Goal: Task Accomplishment & Management: Use online tool/utility

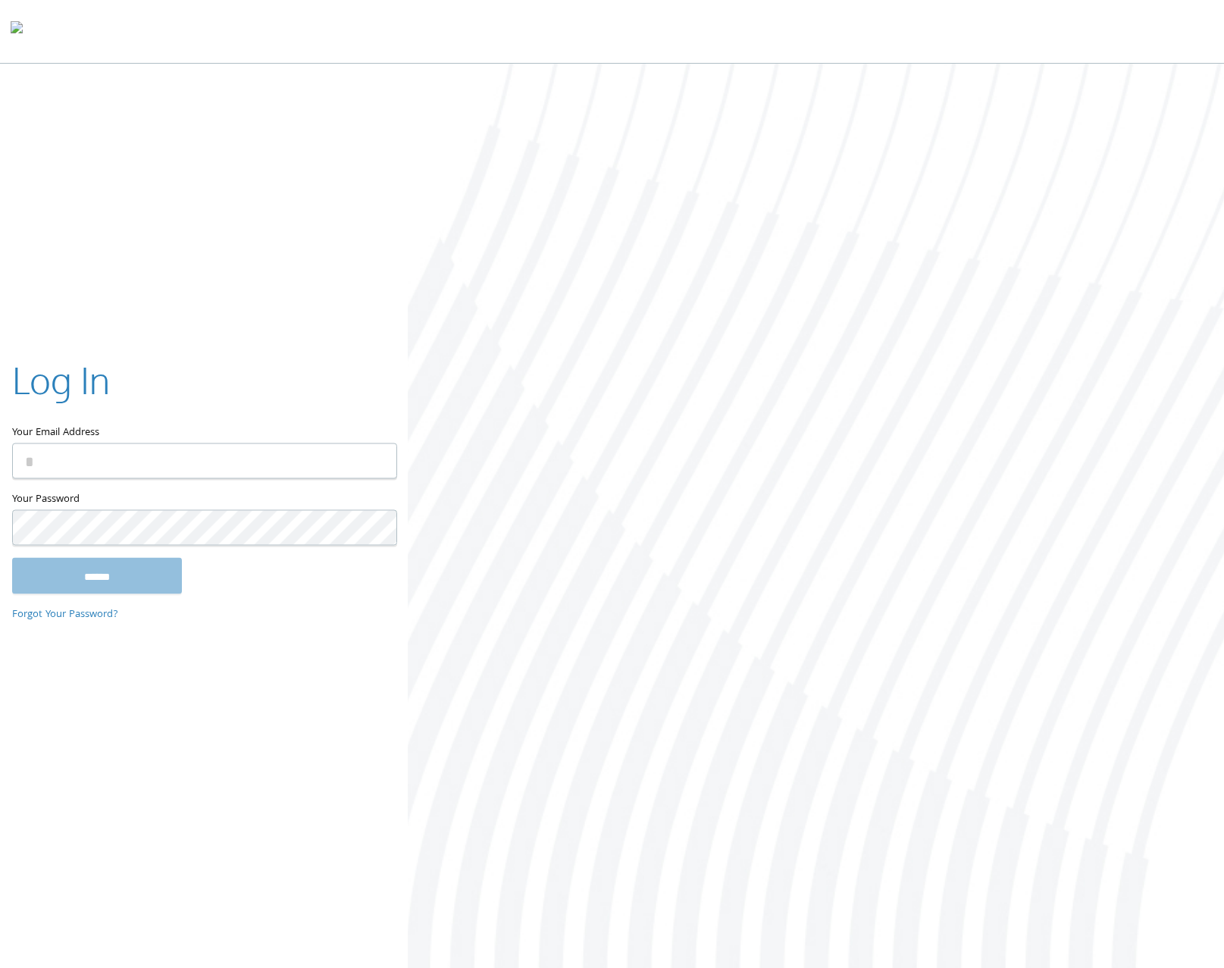
type input "**********"
click at [147, 574] on input "******" at bounding box center [97, 575] width 170 height 36
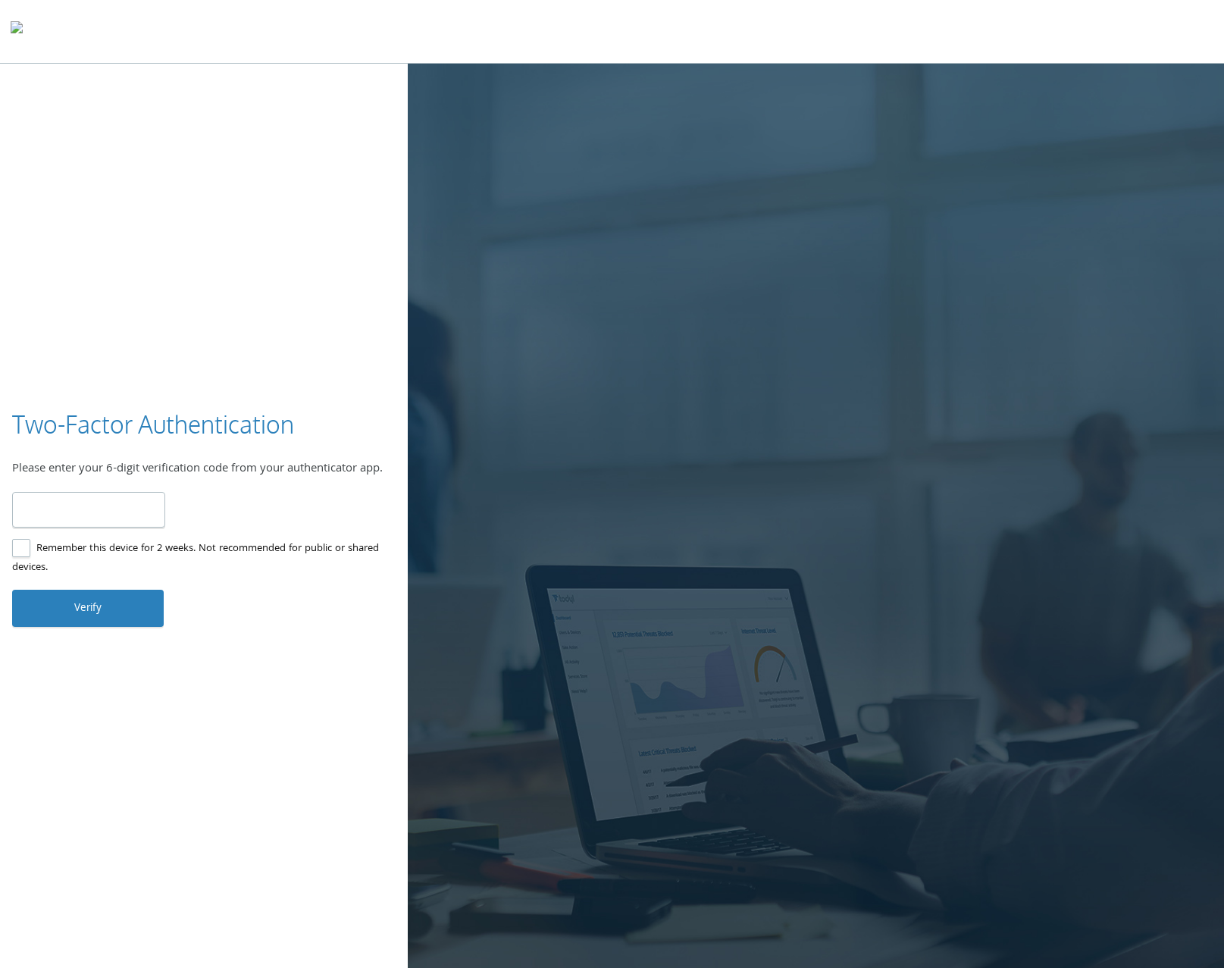
type input "******"
